Goal: Communication & Community: Answer question/provide support

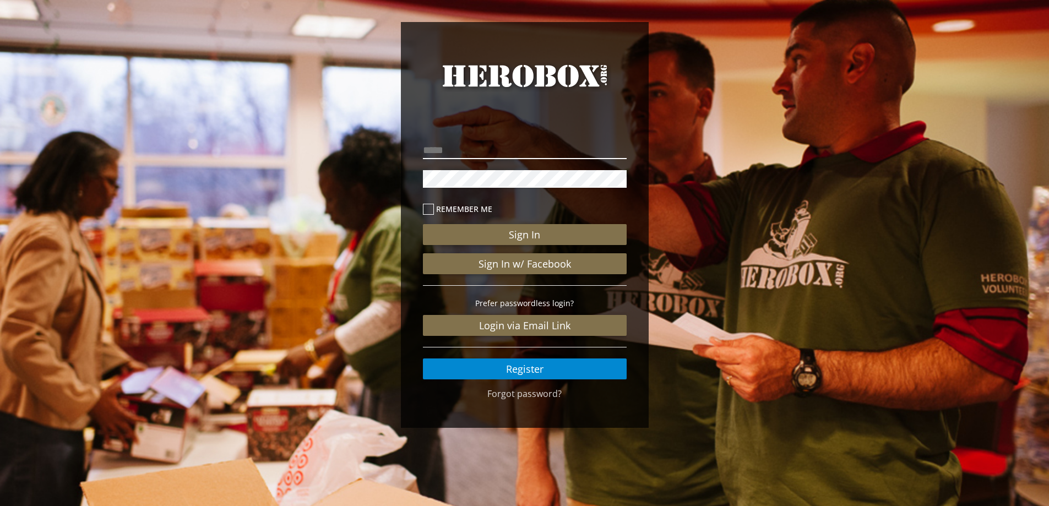
click at [507, 157] on input "email" at bounding box center [525, 150] width 204 height 18
type input "**********"
click at [423, 224] on button "Sign In" at bounding box center [525, 234] width 204 height 21
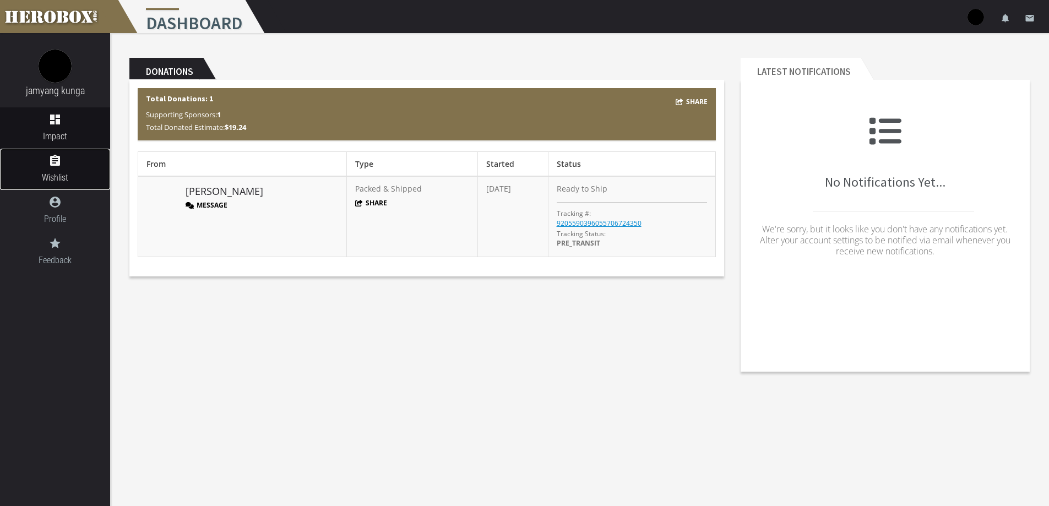
click at [74, 172] on span "Wishlist" at bounding box center [55, 178] width 110 height 14
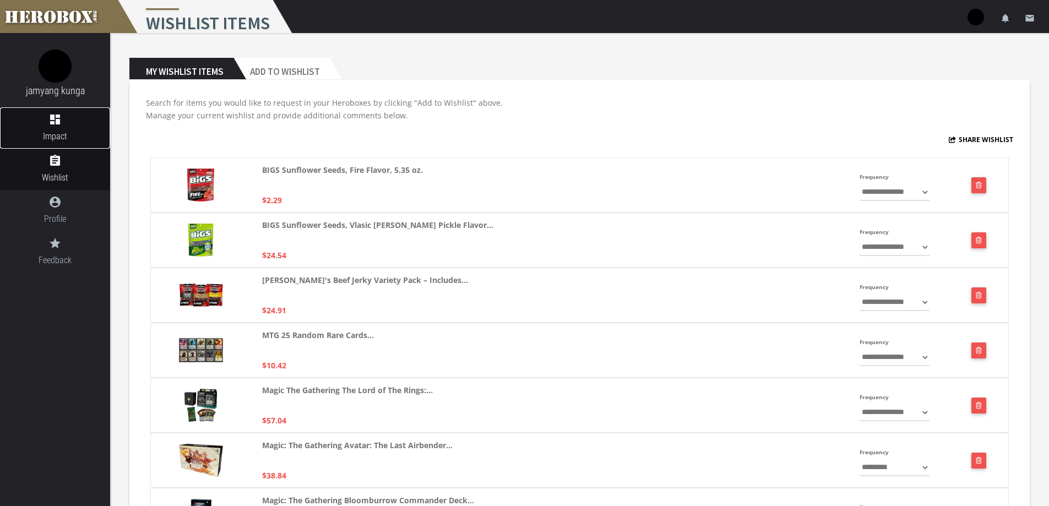
click at [60, 135] on span "Impact" at bounding box center [55, 136] width 110 height 14
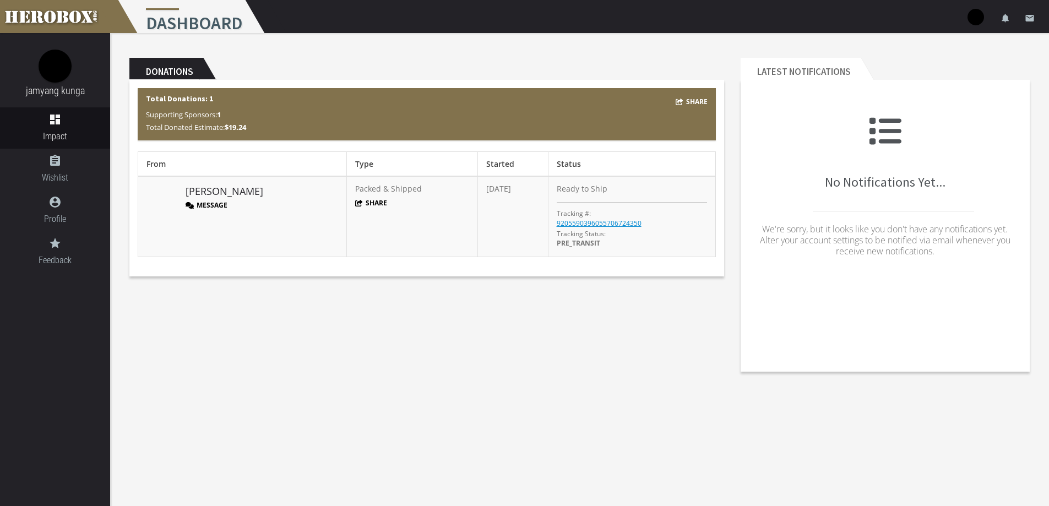
click at [211, 204] on button "Message" at bounding box center [207, 204] width 42 height 9
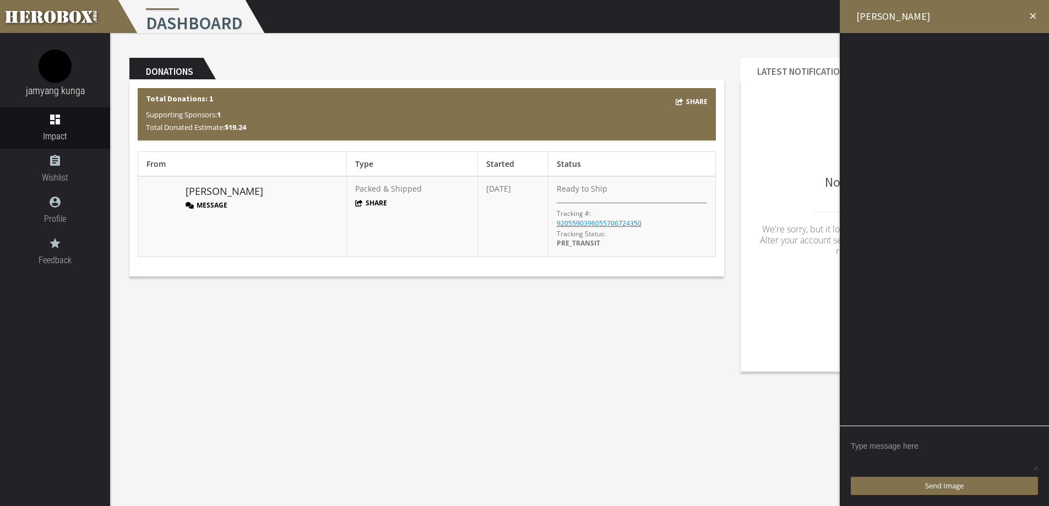
click at [934, 451] on textarea at bounding box center [944, 454] width 187 height 34
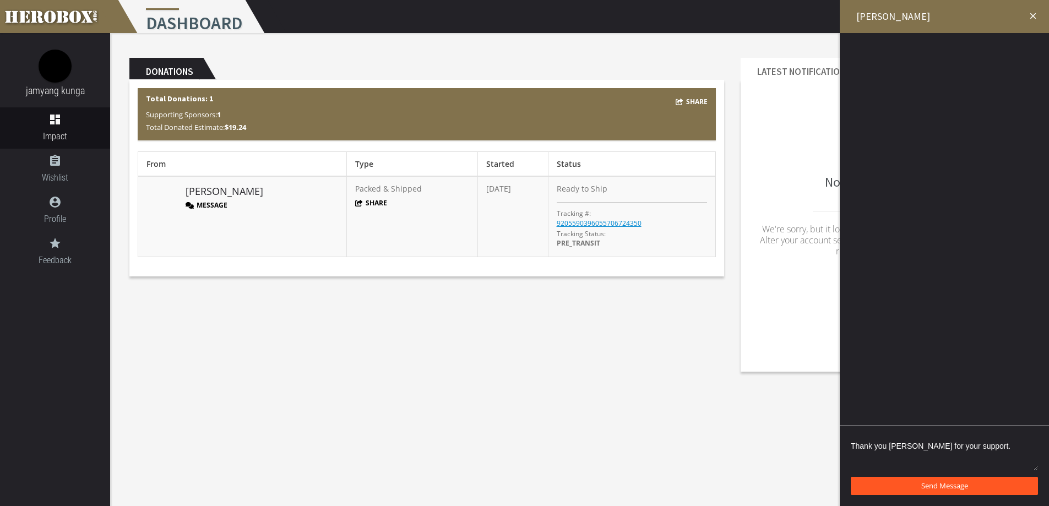
type textarea "Thank you [PERSON_NAME] for your support."
click at [949, 486] on span "Send Message" at bounding box center [944, 486] width 47 height 10
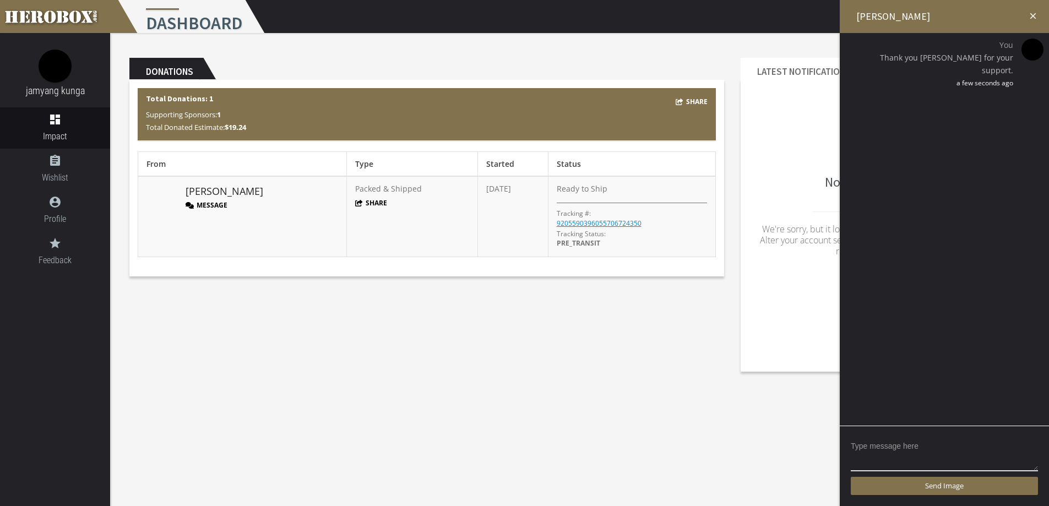
click at [1030, 15] on icon "close" at bounding box center [1033, 16] width 10 height 10
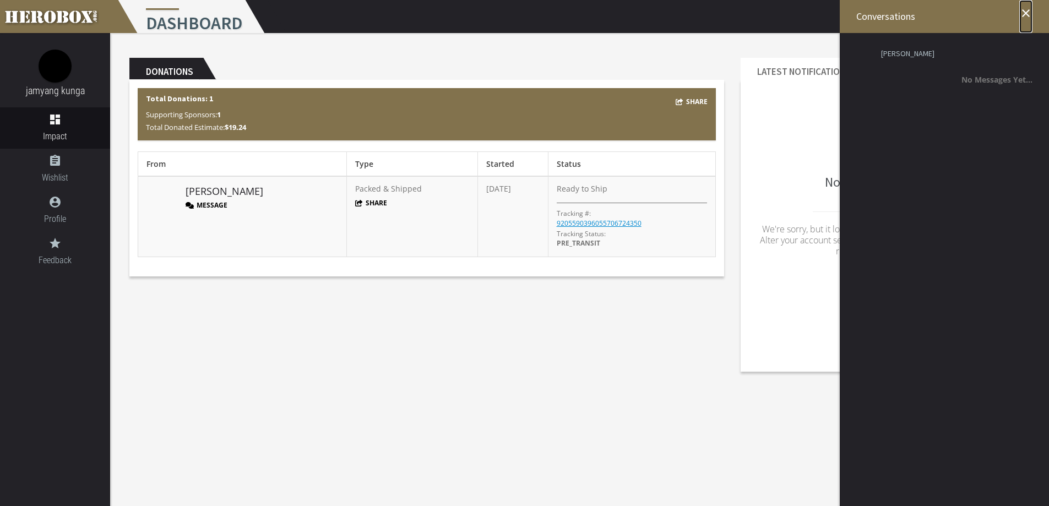
click at [1025, 17] on icon "close" at bounding box center [1025, 13] width 13 height 13
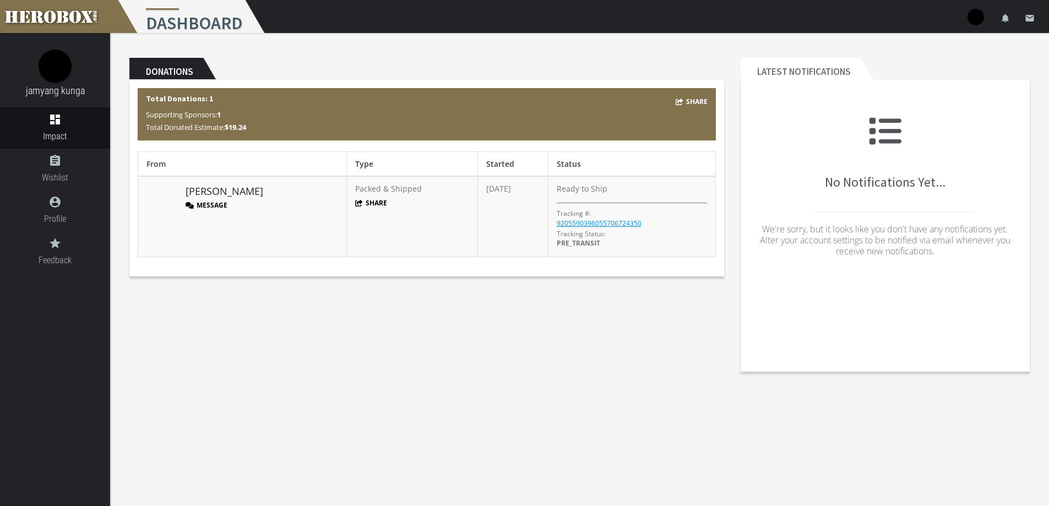
click at [978, 20] on img at bounding box center [975, 17] width 17 height 17
click at [951, 68] on link "lock Logout" at bounding box center [942, 70] width 99 height 24
